Goal: Task Accomplishment & Management: Manage account settings

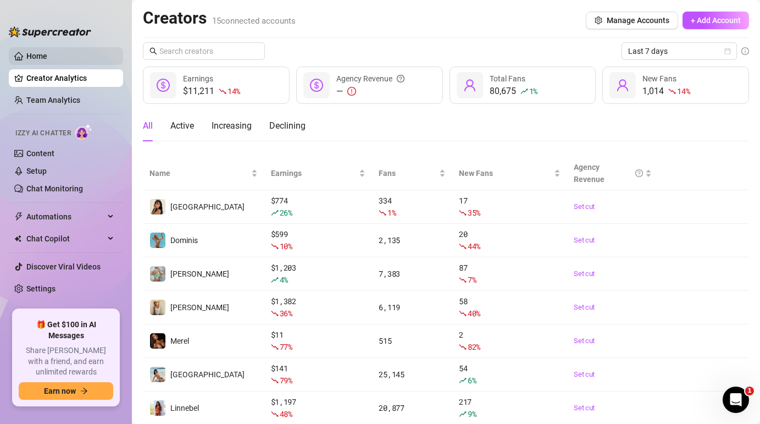
click at [40, 57] on link "Home" at bounding box center [36, 56] width 21 height 9
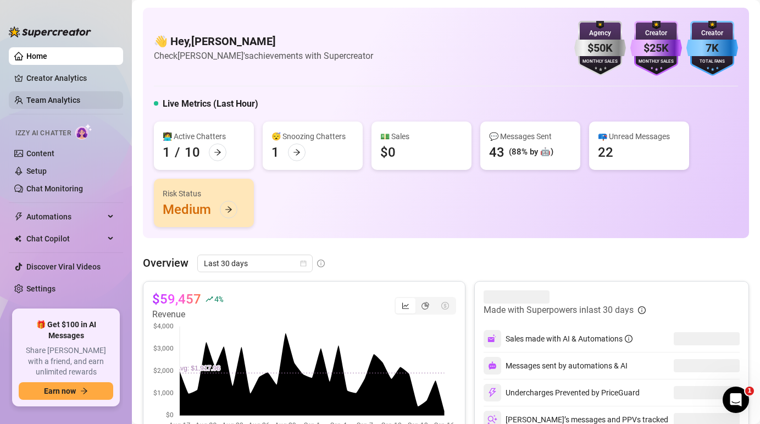
click at [60, 101] on link "Team Analytics" at bounding box center [53, 100] width 54 height 9
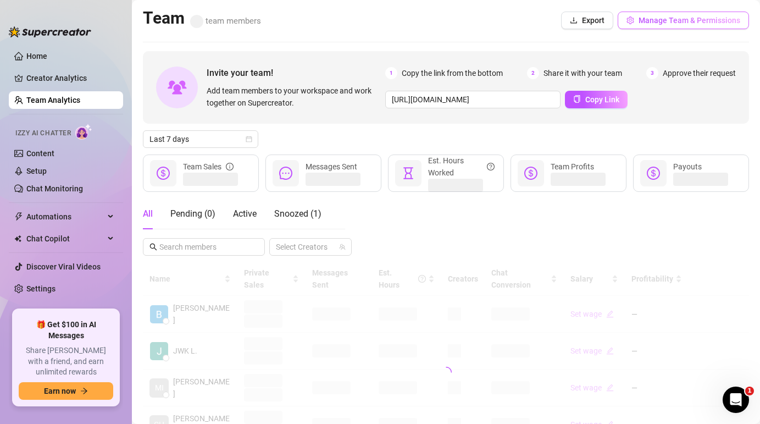
click at [641, 22] on span "Manage Team & Permissions" at bounding box center [689, 20] width 102 height 9
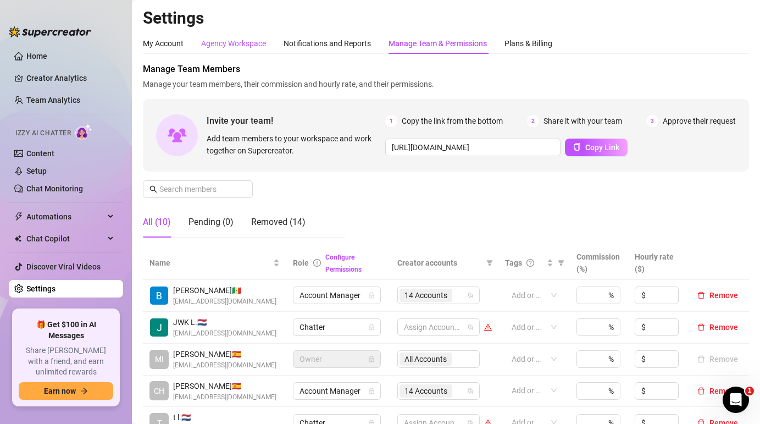
click at [236, 44] on div "Agency Workspace" at bounding box center [233, 43] width 65 height 12
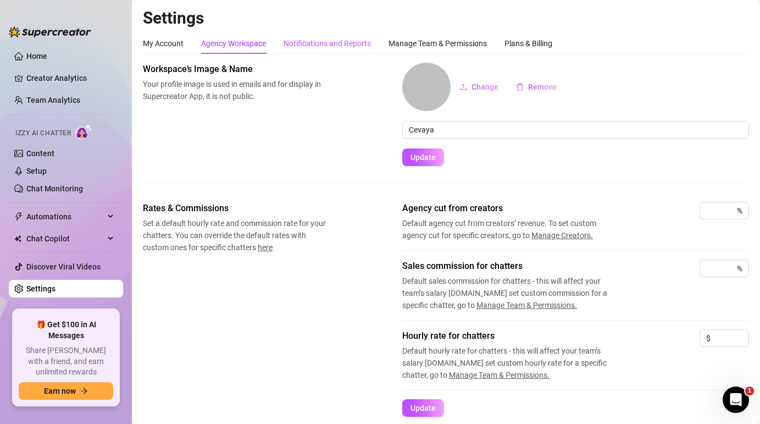
click at [337, 47] on div "Notifications and Reports" at bounding box center [327, 43] width 87 height 12
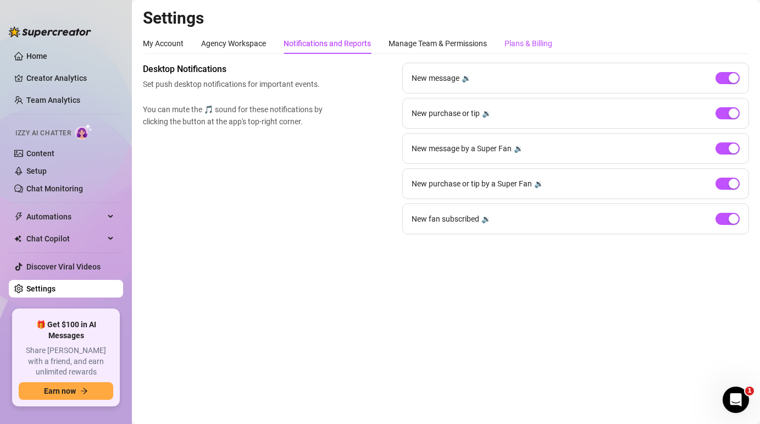
click at [536, 47] on div "Plans & Billing" at bounding box center [528, 43] width 48 height 12
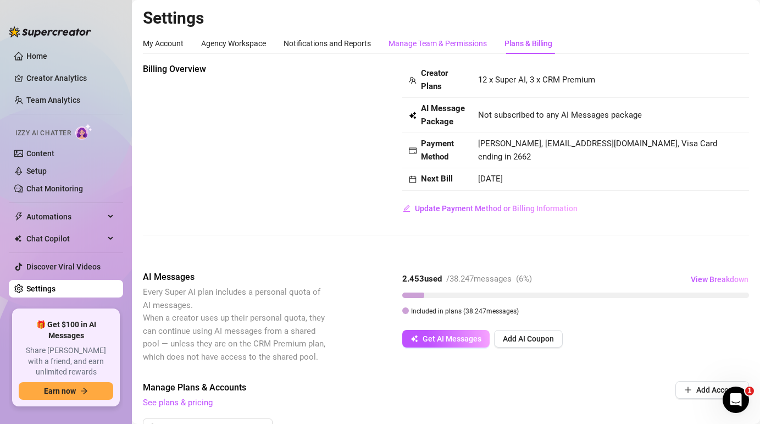
click at [437, 48] on div "Manage Team & Permissions" at bounding box center [437, 43] width 98 height 12
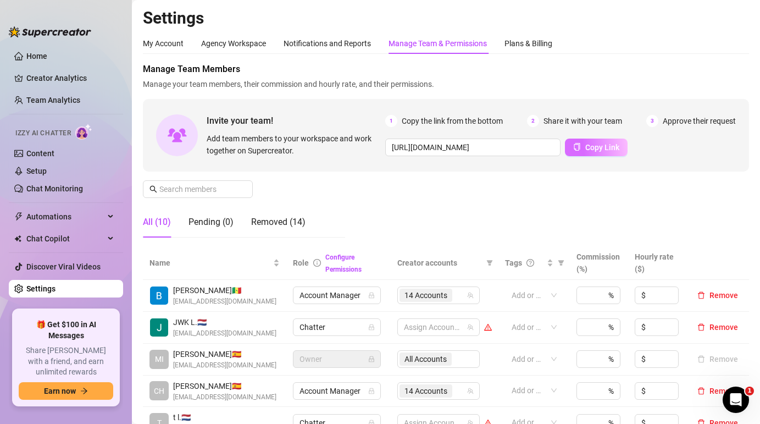
click at [599, 148] on span "Copy Link" at bounding box center [602, 147] width 34 height 9
click at [8, 14] on aside "Home Creator Analytics Team Analytics Izzy AI Chatter Content Setup Chat Monito…" at bounding box center [66, 212] width 132 height 424
click at [280, 224] on div "Removed (14)" at bounding box center [278, 221] width 54 height 13
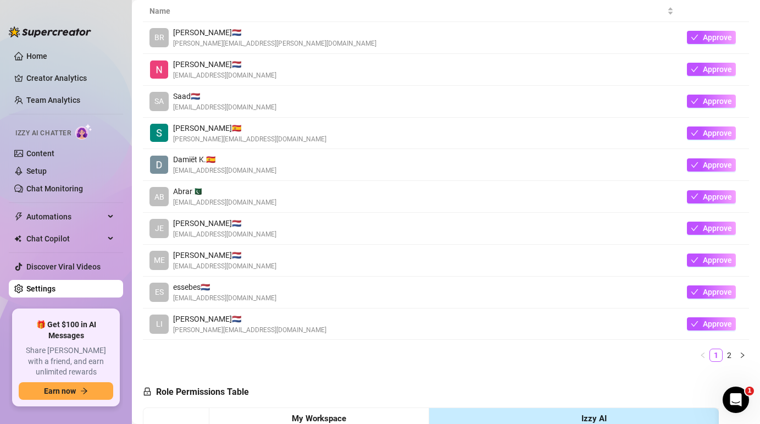
scroll to position [247, 0]
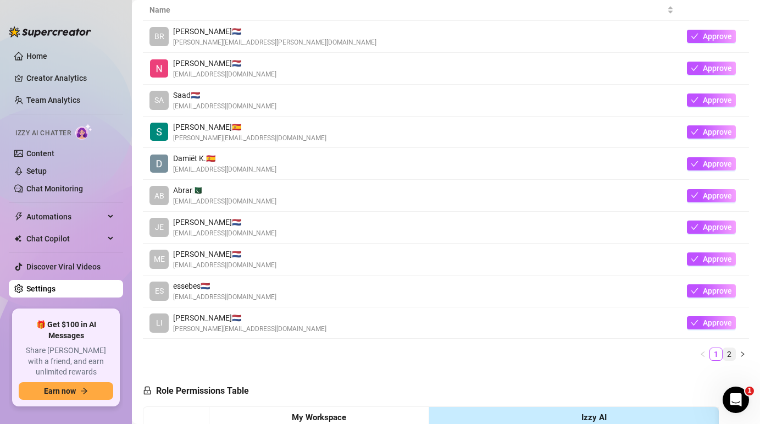
click at [723, 354] on link "2" at bounding box center [729, 354] width 12 height 12
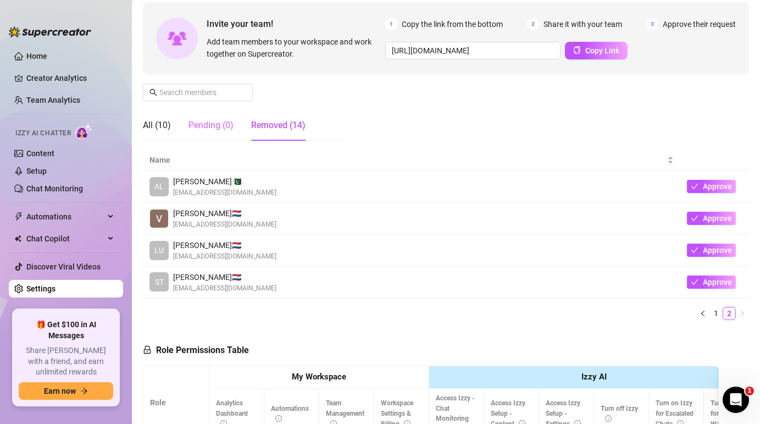
scroll to position [87, 0]
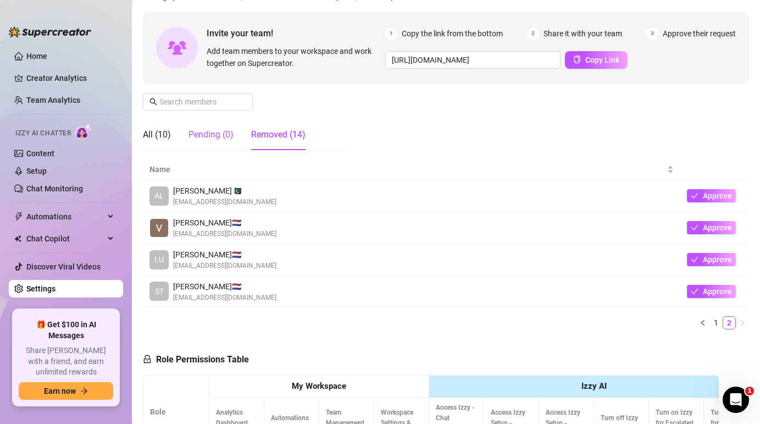
click at [215, 133] on div "Pending (0)" at bounding box center [210, 134] width 45 height 13
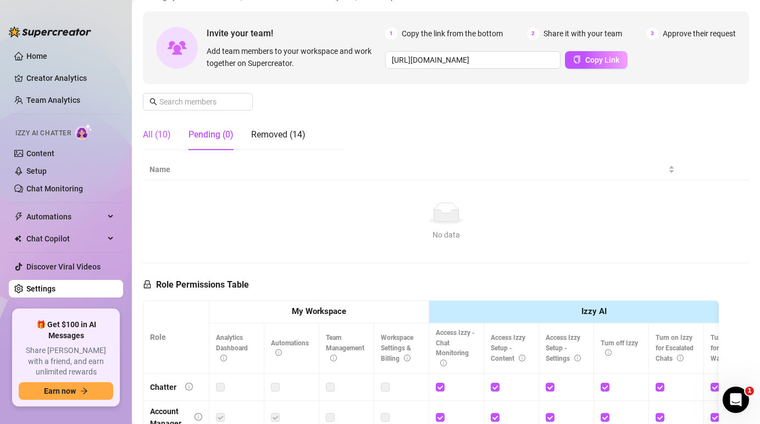
click at [154, 136] on div "All (10)" at bounding box center [157, 134] width 28 height 13
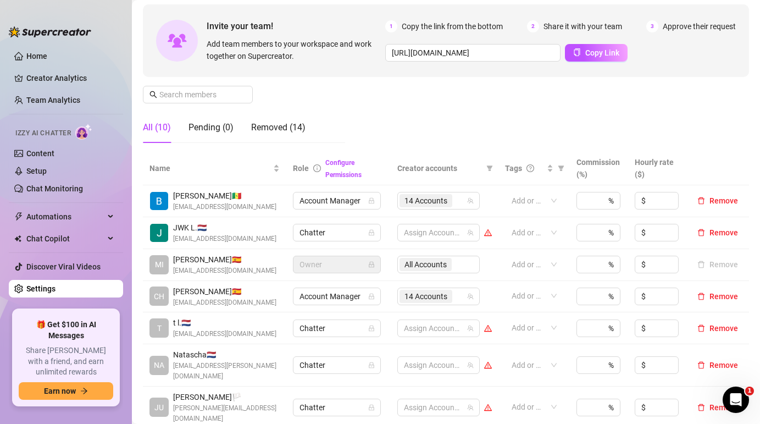
scroll to position [0, 0]
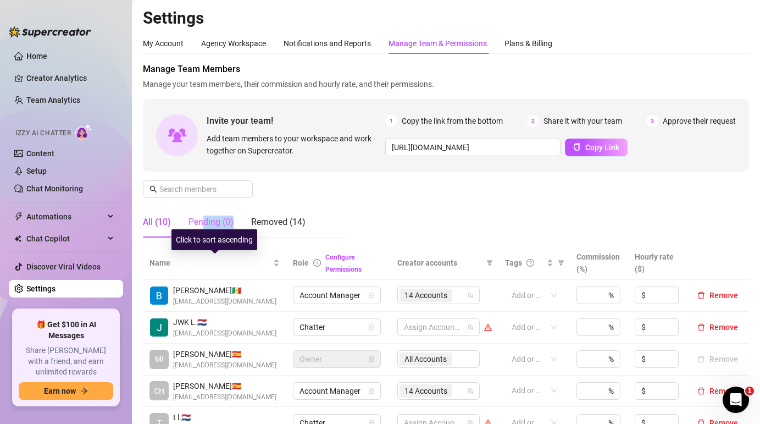
click at [203, 228] on div "Pending (0)" at bounding box center [210, 222] width 45 height 31
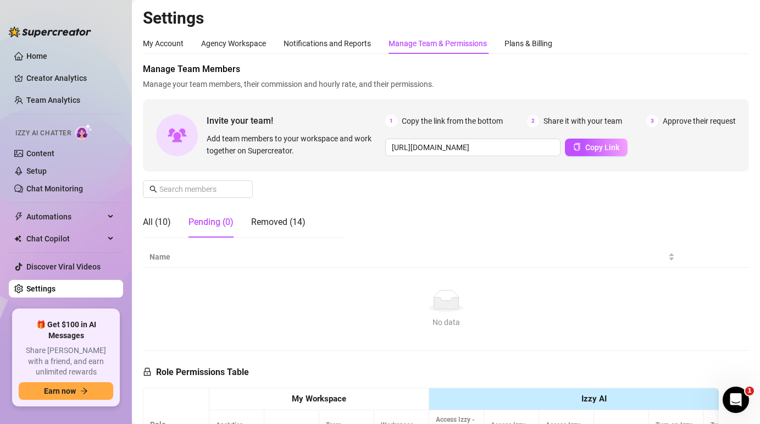
click at [201, 224] on div "Pending (0)" at bounding box center [210, 221] width 45 height 13
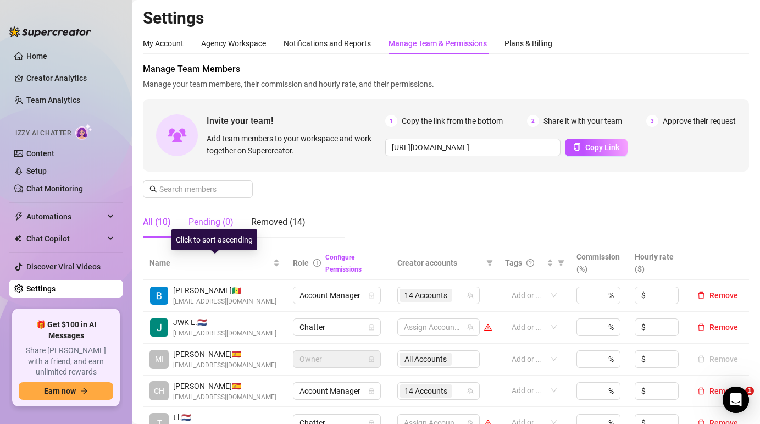
click at [217, 219] on div "Pending (0)" at bounding box center [210, 221] width 45 height 13
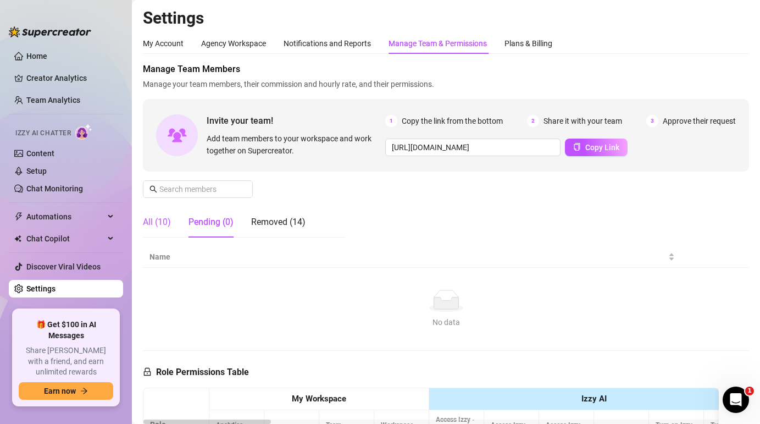
click at [154, 217] on div "All (10)" at bounding box center [157, 221] width 28 height 13
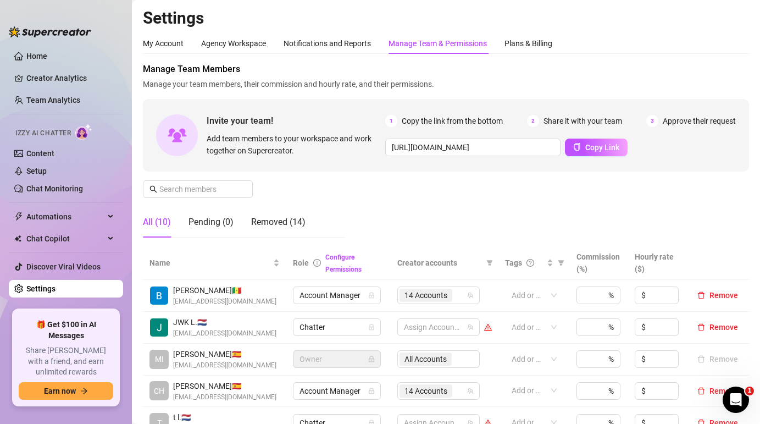
click at [164, 220] on div "All (10)" at bounding box center [157, 221] width 28 height 13
click at [589, 146] on span "Copy Link" at bounding box center [602, 147] width 34 height 9
click at [47, 56] on link "Home" at bounding box center [36, 56] width 21 height 9
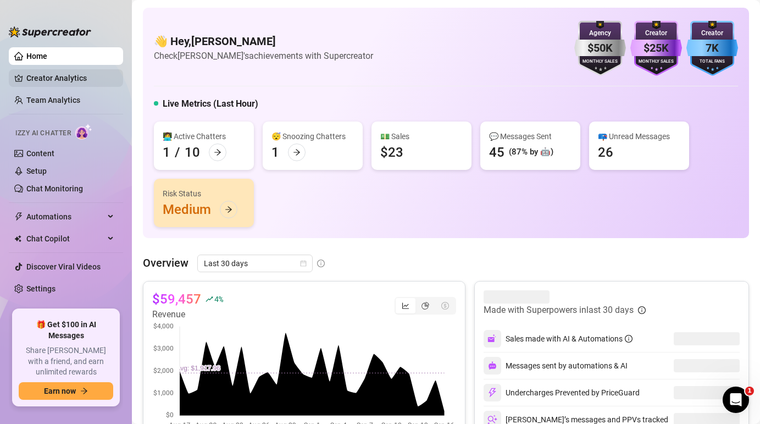
click at [47, 82] on link "Creator Analytics" at bounding box center [70, 78] width 88 height 18
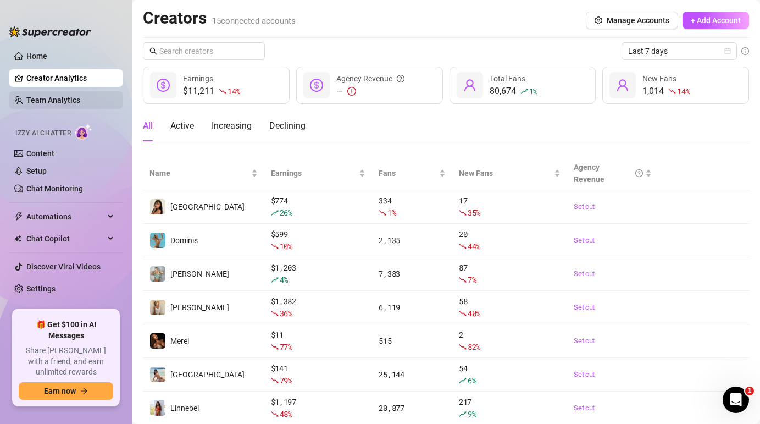
click at [53, 100] on link "Team Analytics" at bounding box center [53, 100] width 54 height 9
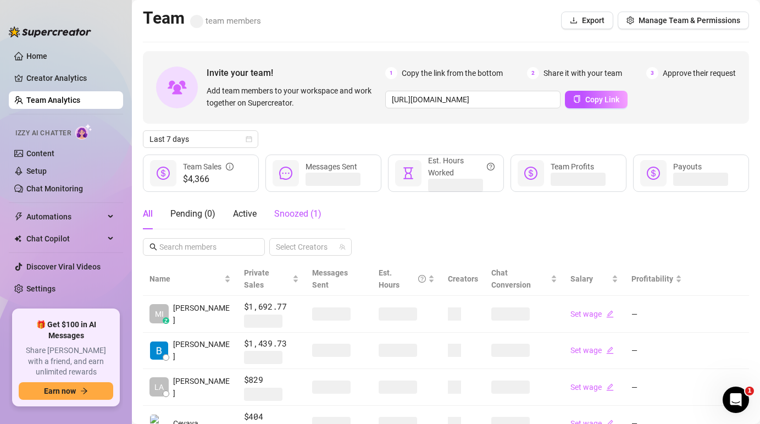
click at [303, 219] on div "Snoozed ( 1 )" at bounding box center [297, 213] width 47 height 13
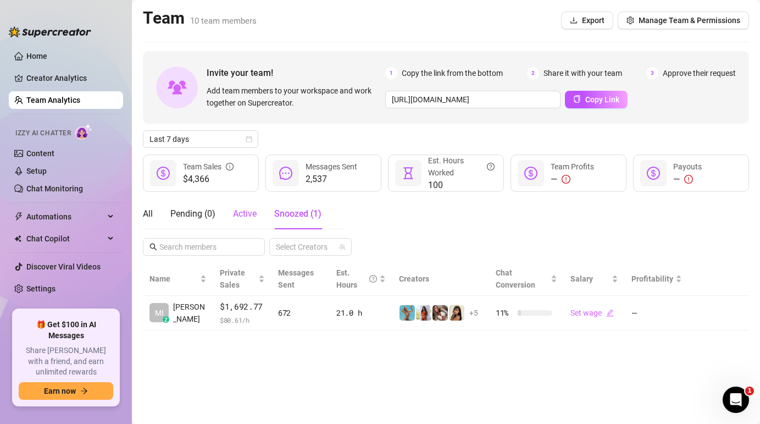
click at [255, 214] on span "Active" at bounding box center [245, 213] width 24 height 10
click at [192, 208] on div "Pending ( 0 )" at bounding box center [192, 213] width 45 height 13
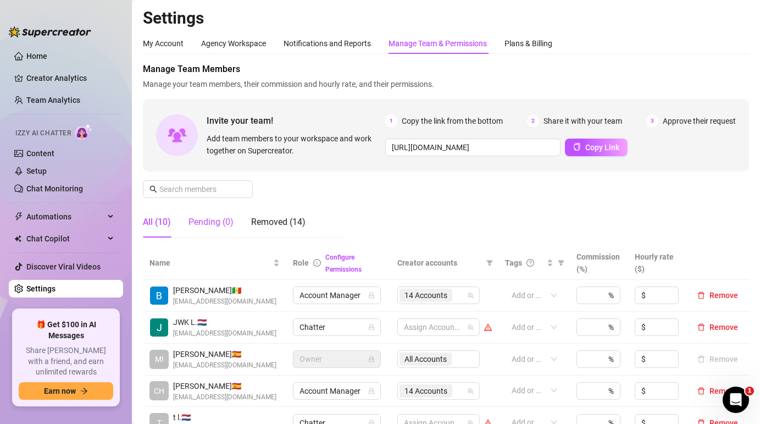
click at [204, 217] on div "Pending (0)" at bounding box center [210, 221] width 45 height 13
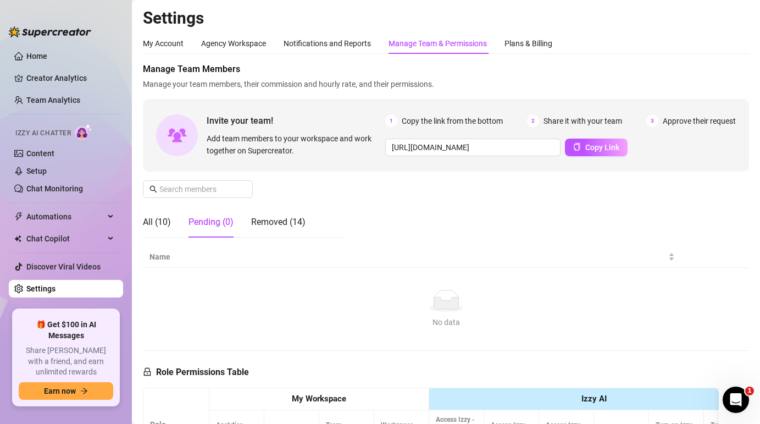
click at [213, 222] on div "Pending (0)" at bounding box center [210, 221] width 45 height 13
click at [151, 222] on div "All (10)" at bounding box center [157, 221] width 28 height 13
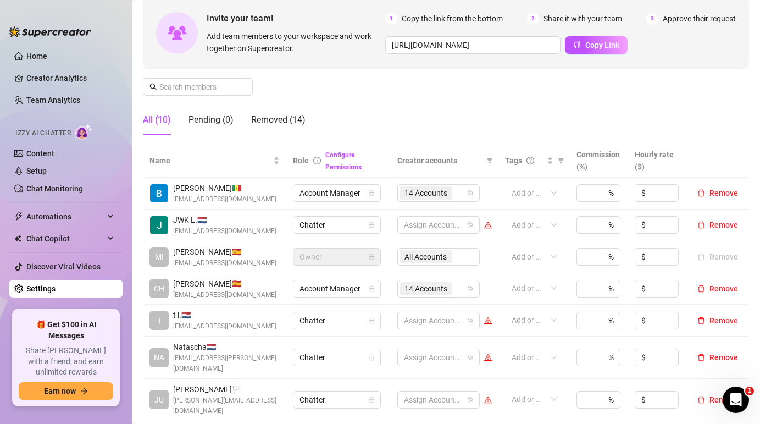
scroll to position [47, 0]
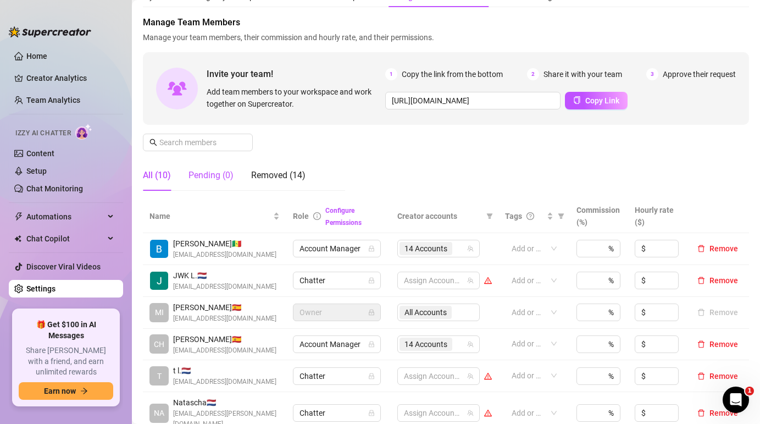
click at [223, 169] on div "Pending (0)" at bounding box center [210, 175] width 45 height 13
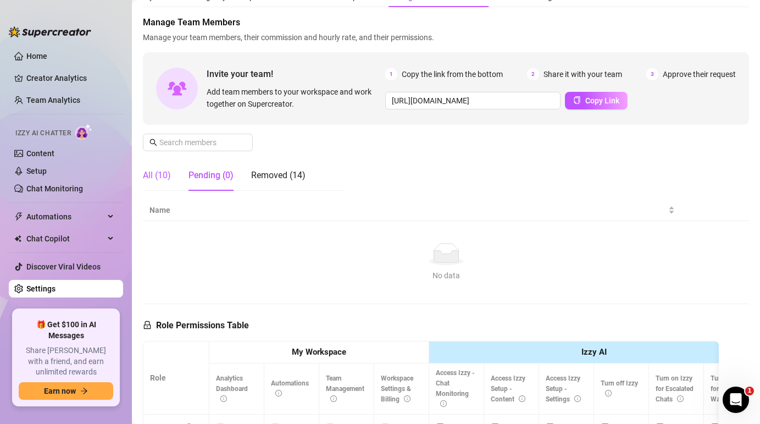
click at [163, 179] on div "All (10)" at bounding box center [157, 175] width 28 height 13
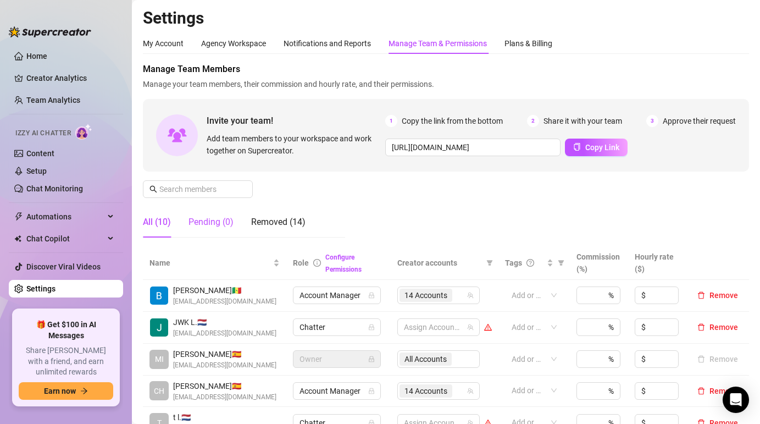
click at [214, 220] on div "Pending (0)" at bounding box center [210, 221] width 45 height 13
click at [204, 226] on div "Pending (0)" at bounding box center [210, 221] width 45 height 13
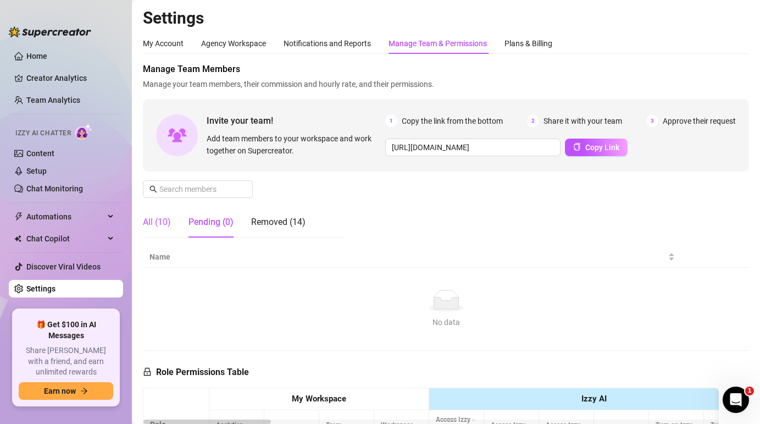
click at [167, 224] on div "All (10)" at bounding box center [157, 221] width 28 height 13
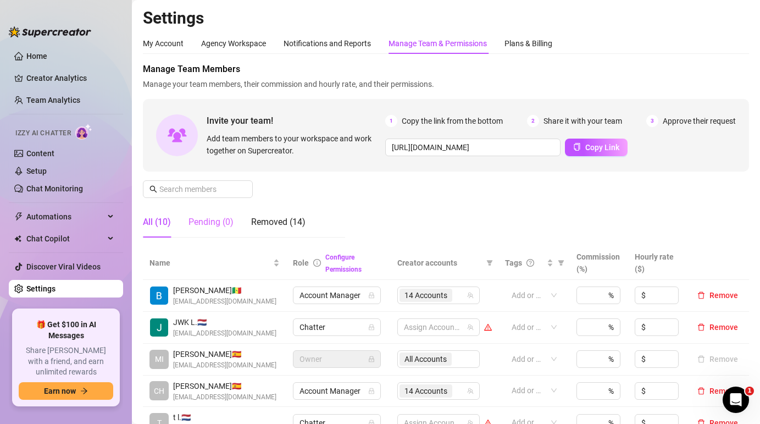
click at [214, 214] on div "Pending (0)" at bounding box center [210, 222] width 45 height 31
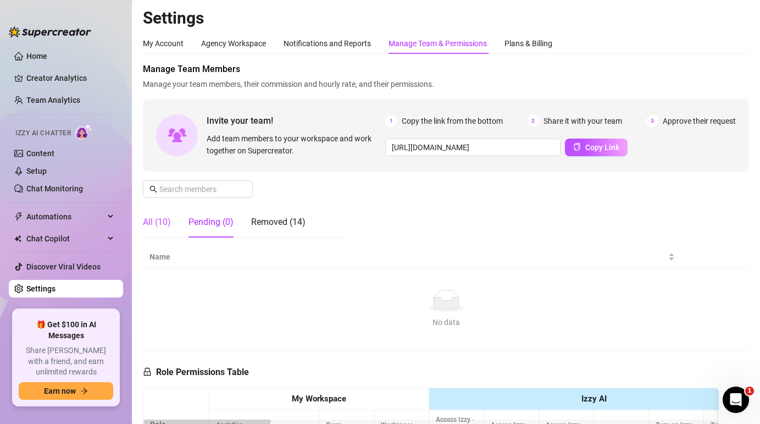
click at [152, 221] on div "All (10)" at bounding box center [157, 221] width 28 height 13
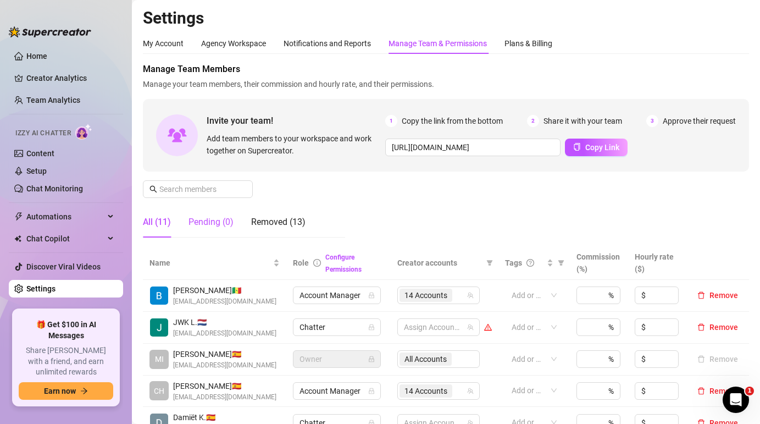
click at [212, 219] on div "Pending (0)" at bounding box center [210, 221] width 45 height 13
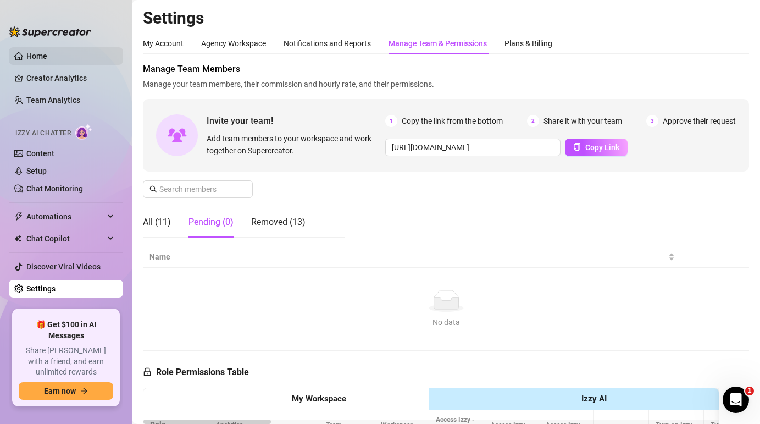
click at [36, 52] on link "Home" at bounding box center [36, 56] width 21 height 9
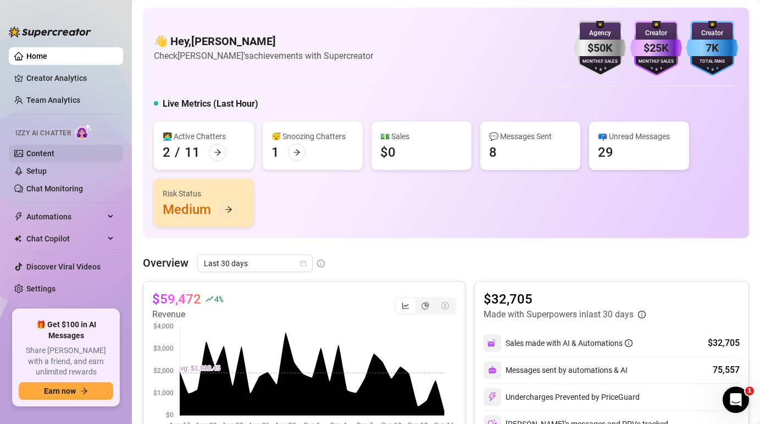
click at [49, 151] on link "Content" at bounding box center [40, 153] width 28 height 9
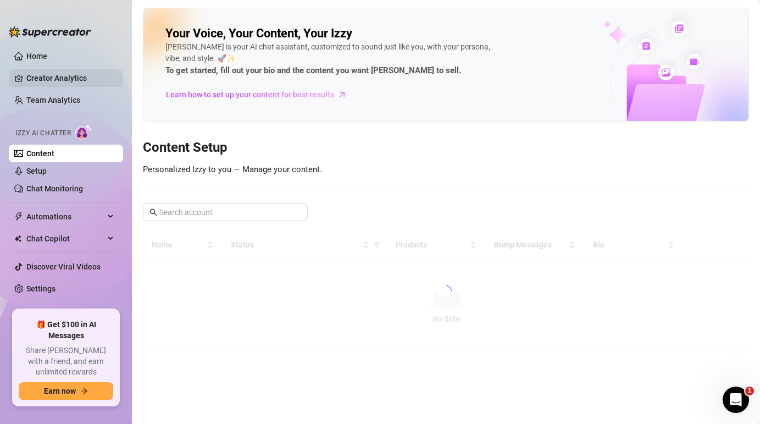
click at [63, 77] on link "Creator Analytics" at bounding box center [70, 78] width 88 height 18
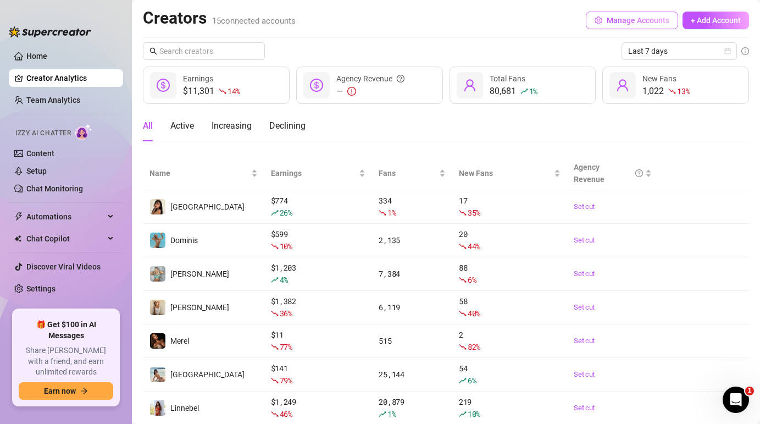
click at [646, 18] on span "Manage Accounts" at bounding box center [638, 20] width 63 height 9
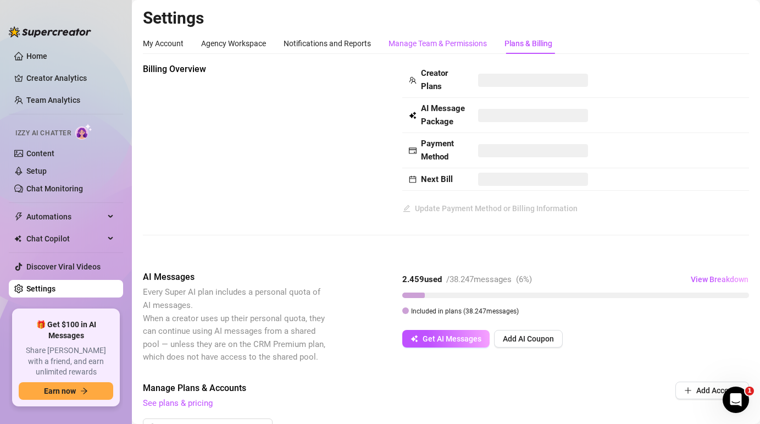
click at [448, 40] on div "Manage Team & Permissions" at bounding box center [437, 43] width 98 height 12
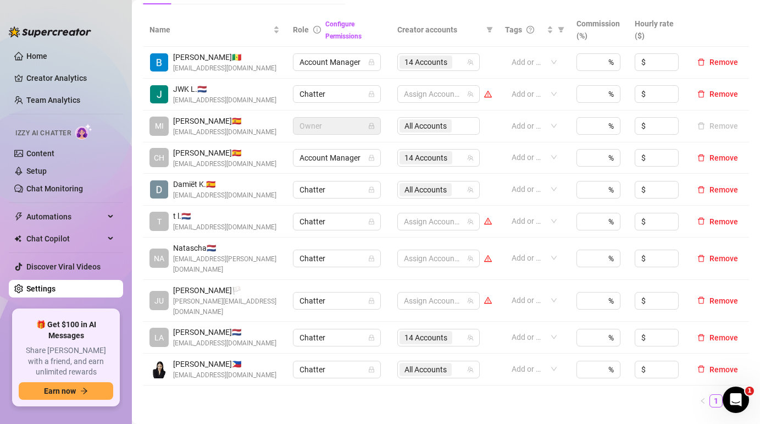
scroll to position [228, 0]
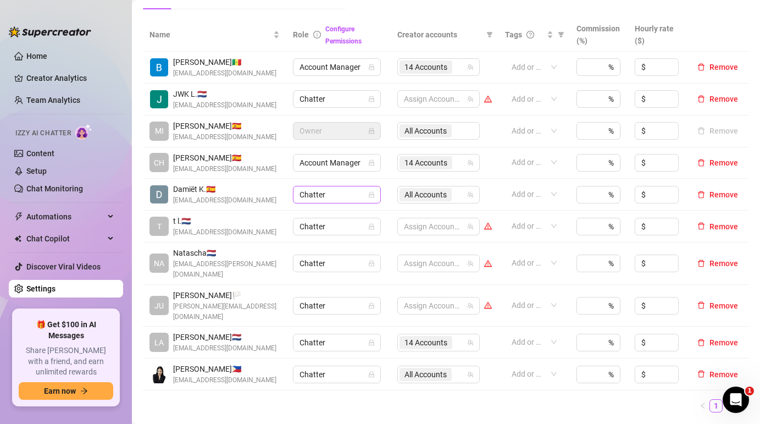
click at [375, 192] on div "Chatter" at bounding box center [337, 195] width 88 height 18
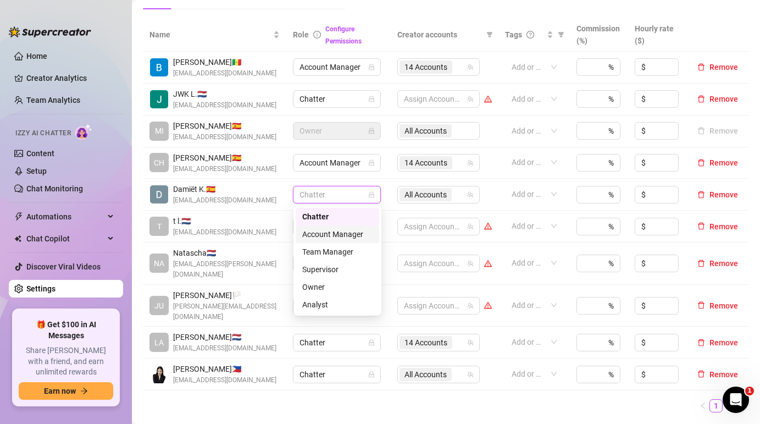
click at [333, 235] on div "Account Manager" at bounding box center [337, 234] width 70 height 12
